Goal: Use online tool/utility: Utilize a website feature to perform a specific function

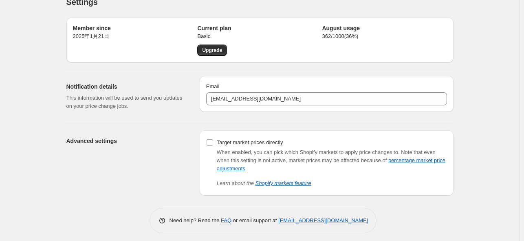
scroll to position [18, 0]
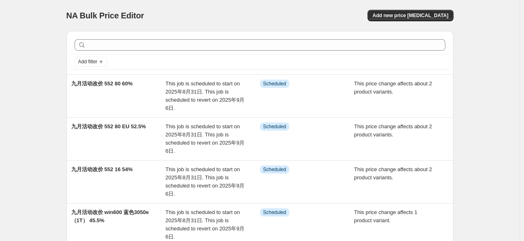
drag, startPoint x: 202, startPoint y: 17, endPoint x: 262, endPoint y: 21, distance: 60.1
click at [203, 17] on div "NA Bulk Price Editor" at bounding box center [159, 15] width 186 height 11
click at [392, 11] on button "Add new price [MEDICAL_DATA]" at bounding box center [411, 15] width 86 height 11
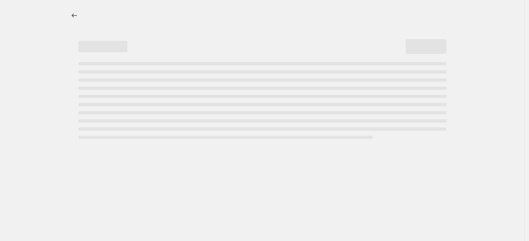
select select "percentage"
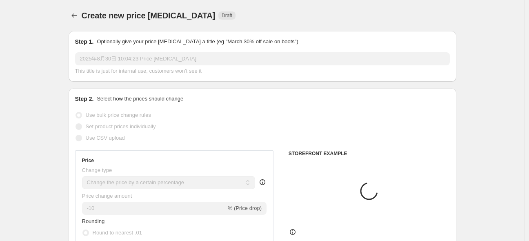
click at [214, 0] on div "Create new price [MEDICAL_DATA]. This page is ready Create new price [MEDICAL_D…" at bounding box center [262, 15] width 387 height 31
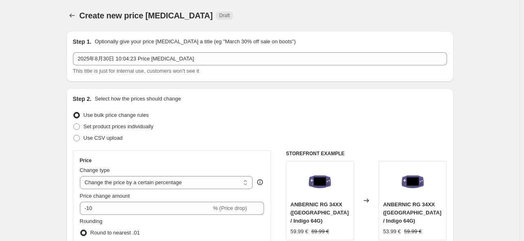
click at [441, 98] on div "Step 2. Select how the prices should change" at bounding box center [260, 99] width 374 height 8
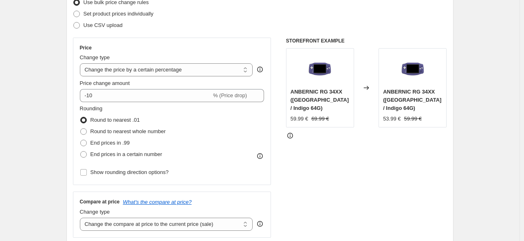
scroll to position [84, 0]
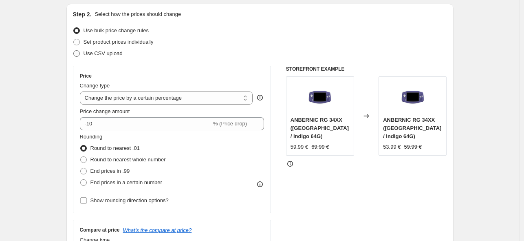
click at [83, 55] on label "Use CSV upload" at bounding box center [98, 53] width 50 height 11
click at [74, 51] on input "Use CSV upload" at bounding box center [73, 50] width 0 height 0
radio input "true"
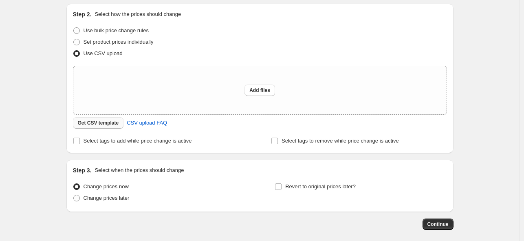
click at [111, 126] on button "Get CSV template" at bounding box center [98, 122] width 51 height 11
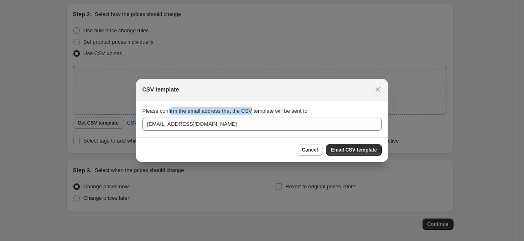
drag, startPoint x: 170, startPoint y: 111, endPoint x: 250, endPoint y: 106, distance: 79.2
click at [250, 106] on section "Please confirm the email address that the CSV template will be sent to [EMAIL_A…" at bounding box center [262, 118] width 253 height 37
click at [248, 110] on span "Please confirm the email address that the CSV template will be sent to" at bounding box center [224, 111] width 165 height 6
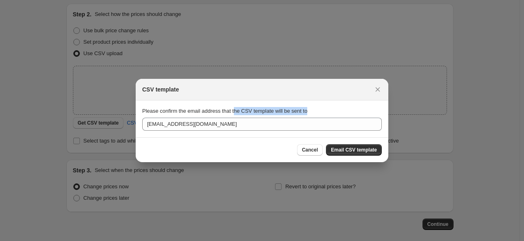
drag, startPoint x: 232, startPoint y: 111, endPoint x: 354, endPoint y: 106, distance: 121.7
click at [354, 106] on section "Please confirm the email address that the CSV template will be sent to [EMAIL_A…" at bounding box center [262, 118] width 253 height 37
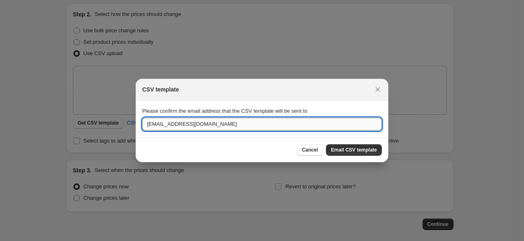
click at [207, 126] on input "[EMAIL_ADDRESS][DOMAIN_NAME]" at bounding box center [262, 123] width 240 height 13
drag, startPoint x: 210, startPoint y: 122, endPoint x: 106, endPoint y: 121, distance: 104.8
paste input "vydchvhhtrcyef2"
type input "[EMAIL_ADDRESS][DOMAIN_NAME]"
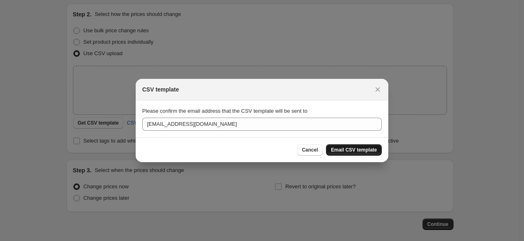
click at [361, 151] on span "Email CSV template" at bounding box center [354, 149] width 46 height 7
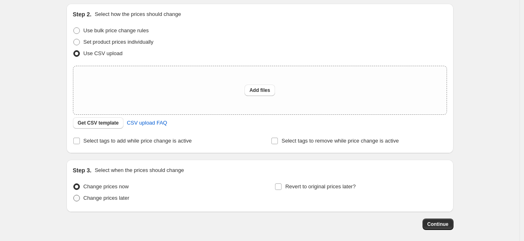
click at [119, 199] on span "Change prices later" at bounding box center [107, 198] width 46 height 6
click at [74, 195] on input "Change prices later" at bounding box center [73, 195] width 0 height 0
radio input "true"
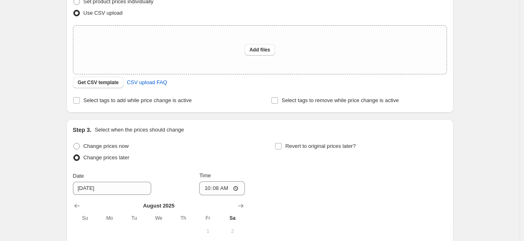
scroll to position [139, 0]
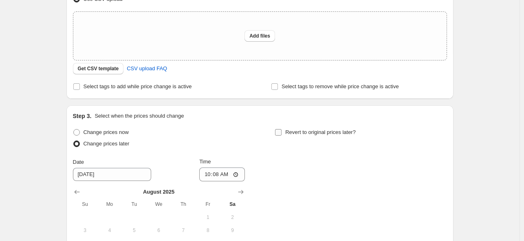
click at [282, 133] on input "Revert to original prices later?" at bounding box center [278, 132] width 7 height 7
checkbox input "true"
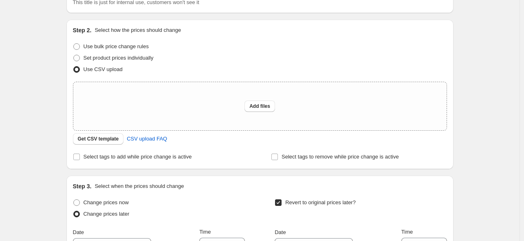
scroll to position [84, 0]
